Goal: Contribute content

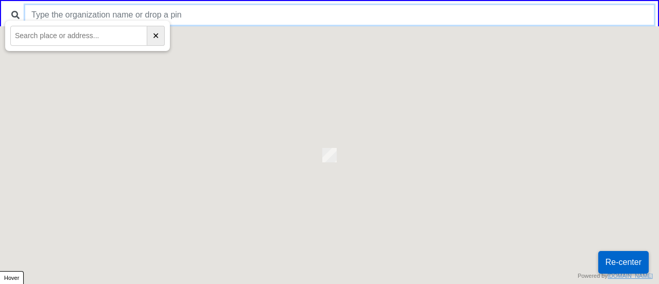
click at [201, 16] on input "text" at bounding box center [339, 15] width 628 height 20
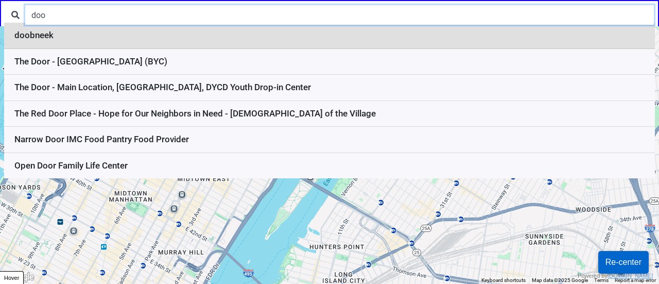
type input "doo"
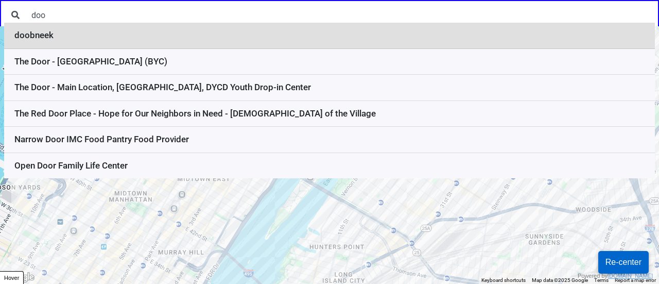
click at [134, 33] on li "doobneek" at bounding box center [329, 36] width 651 height 26
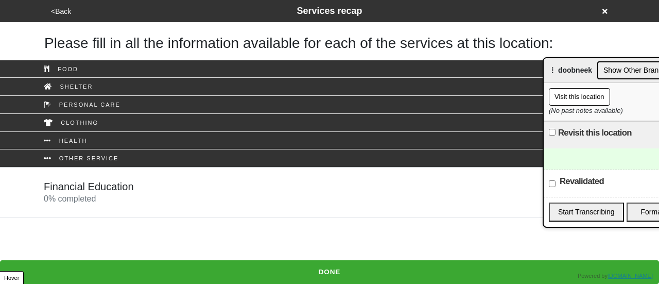
click at [109, 202] on div "Financial Education 0 % completed" at bounding box center [89, 192] width 90 height 25
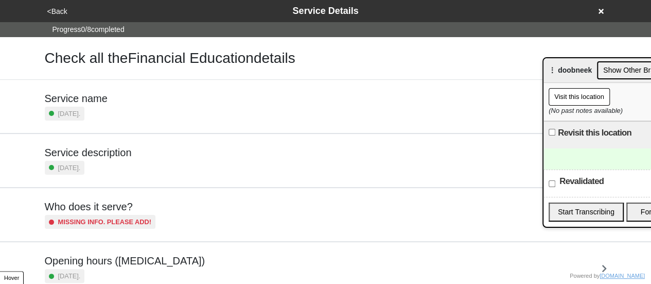
click at [125, 161] on div "[DATE]." at bounding box center [88, 168] width 87 height 14
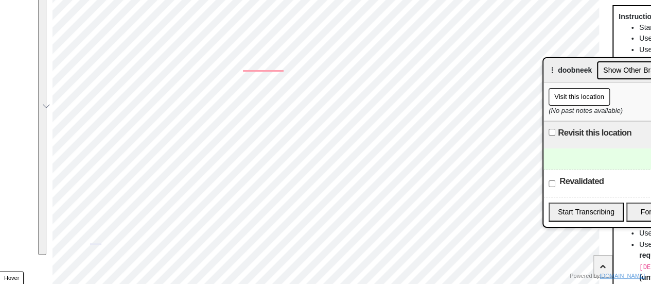
scroll to position [39, 0]
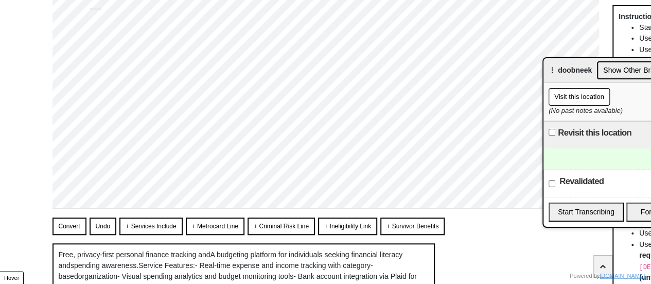
scroll to position [399, 0]
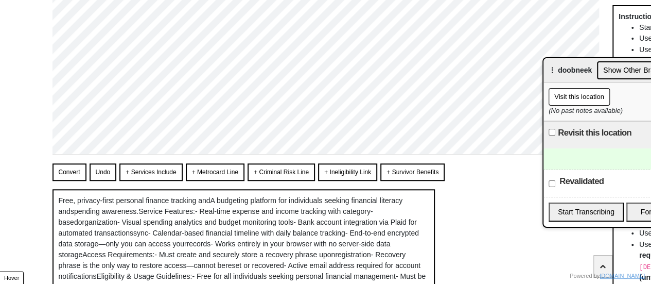
click at [70, 172] on button "Convert" at bounding box center [70, 172] width 34 height 18
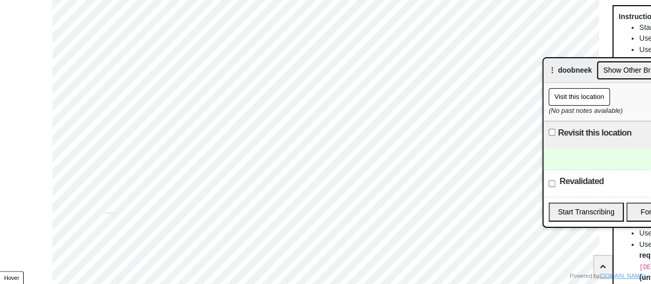
scroll to position [90, 0]
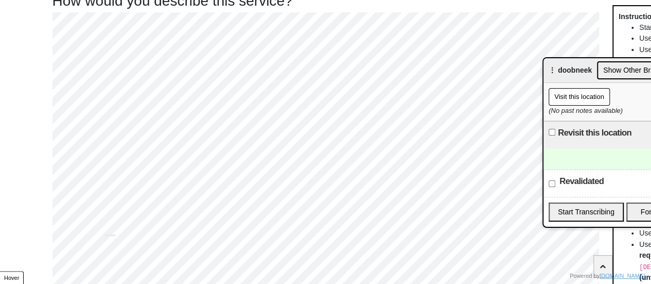
scroll to position [0, 0]
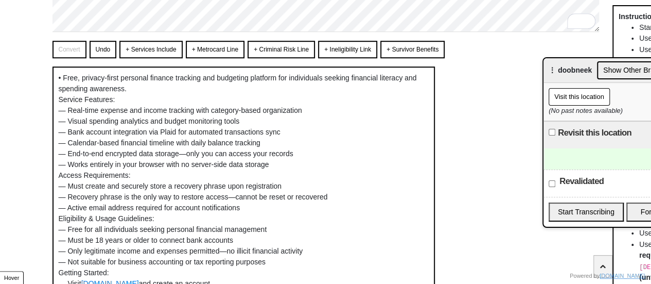
scroll to position [295, 0]
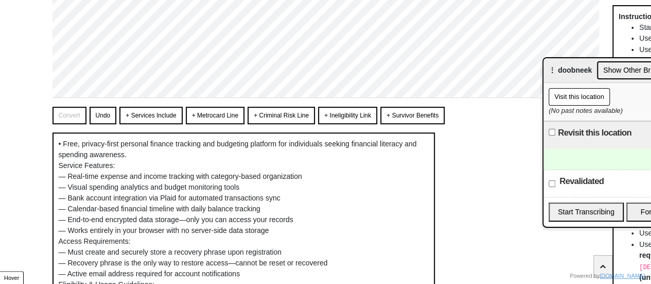
click at [348, 104] on div "How would you describe this service? Convert Undo + Services Include + Metrocar…" at bounding box center [326, 105] width 547 height 727
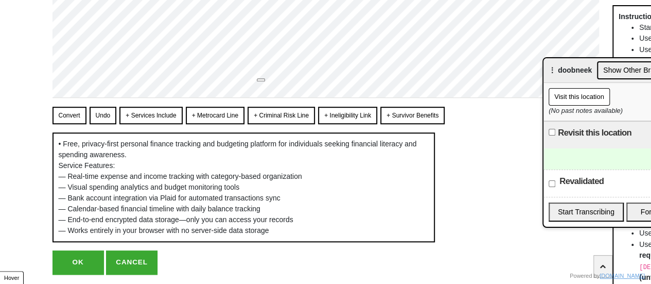
scroll to position [85, 0]
click at [84, 271] on button "OK" at bounding box center [78, 262] width 51 height 24
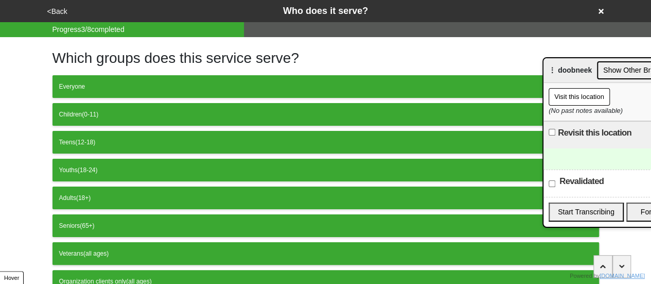
click at [58, 7] on button "<Back" at bounding box center [57, 12] width 26 height 12
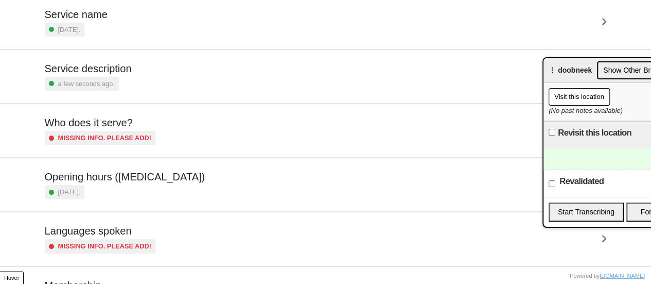
scroll to position [249, 0]
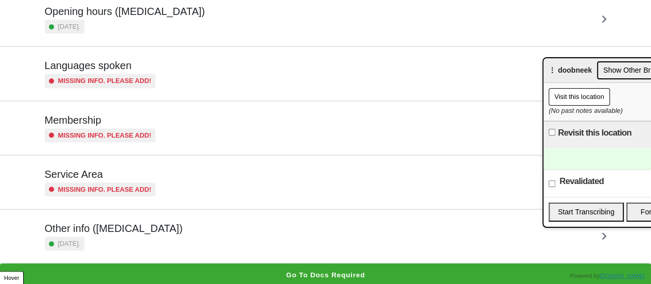
click at [150, 229] on div "Other info ([MEDICAL_DATA]) [DATE]." at bounding box center [326, 236] width 562 height 28
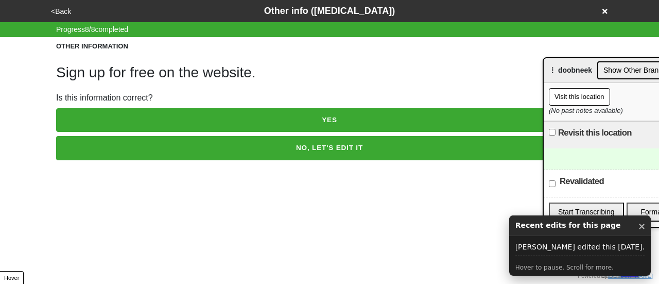
click at [173, 151] on button "NO, LET'S EDIT IT" at bounding box center [329, 148] width 547 height 24
type textarea "x"
